Goal: Register for event/course

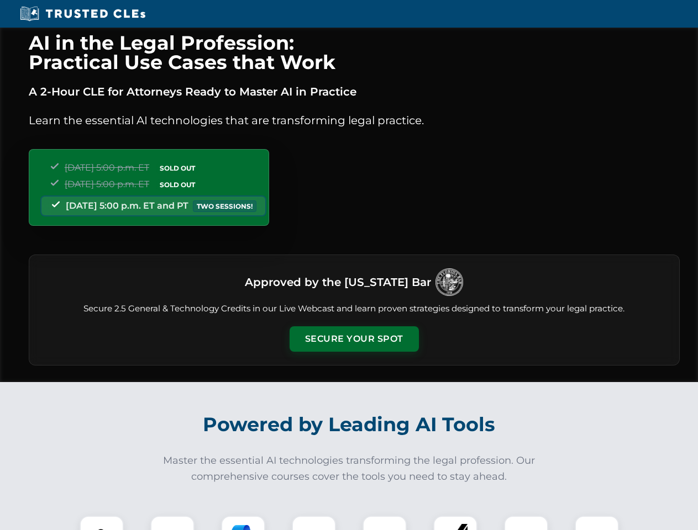
click at [354, 339] on button "Secure Your Spot" at bounding box center [353, 338] width 129 height 25
click at [102, 523] on img at bounding box center [102, 538] width 32 height 32
